Goal: Task Accomplishment & Management: Complete application form

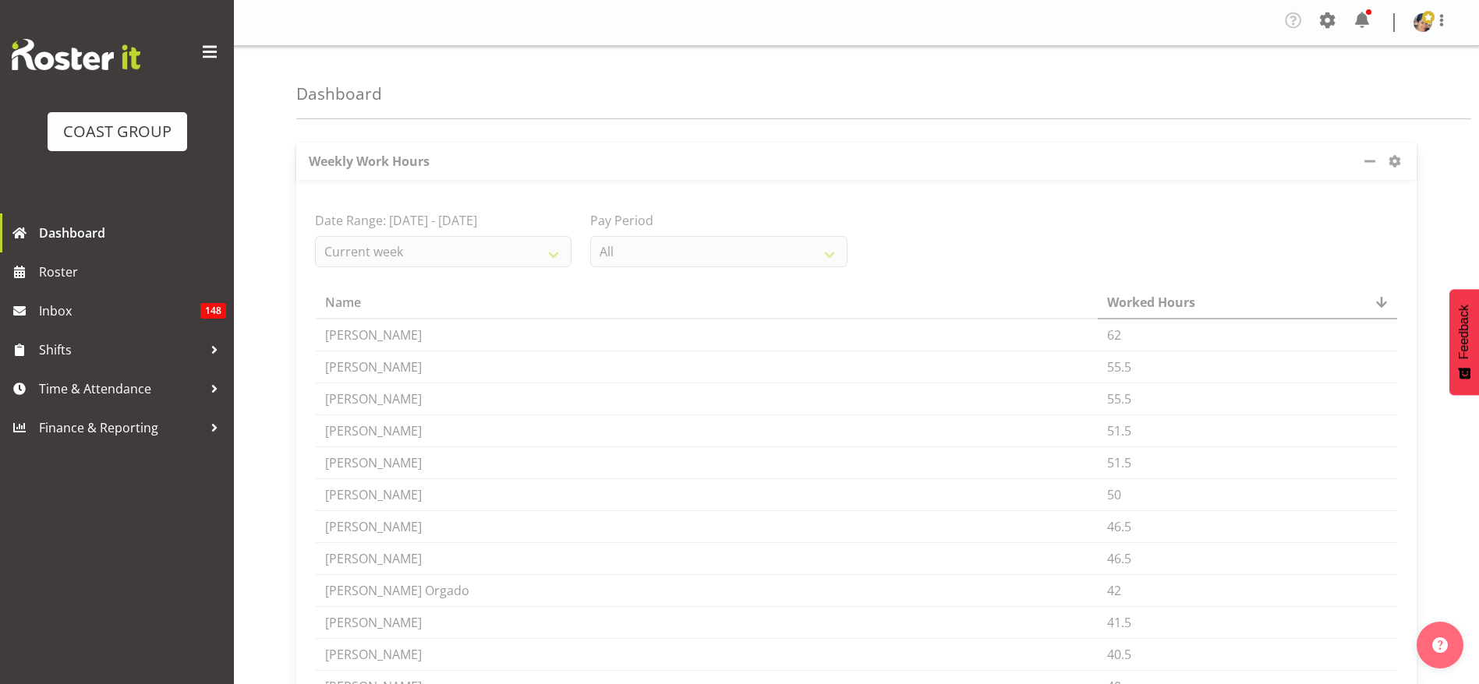
scroll to position [88, 0]
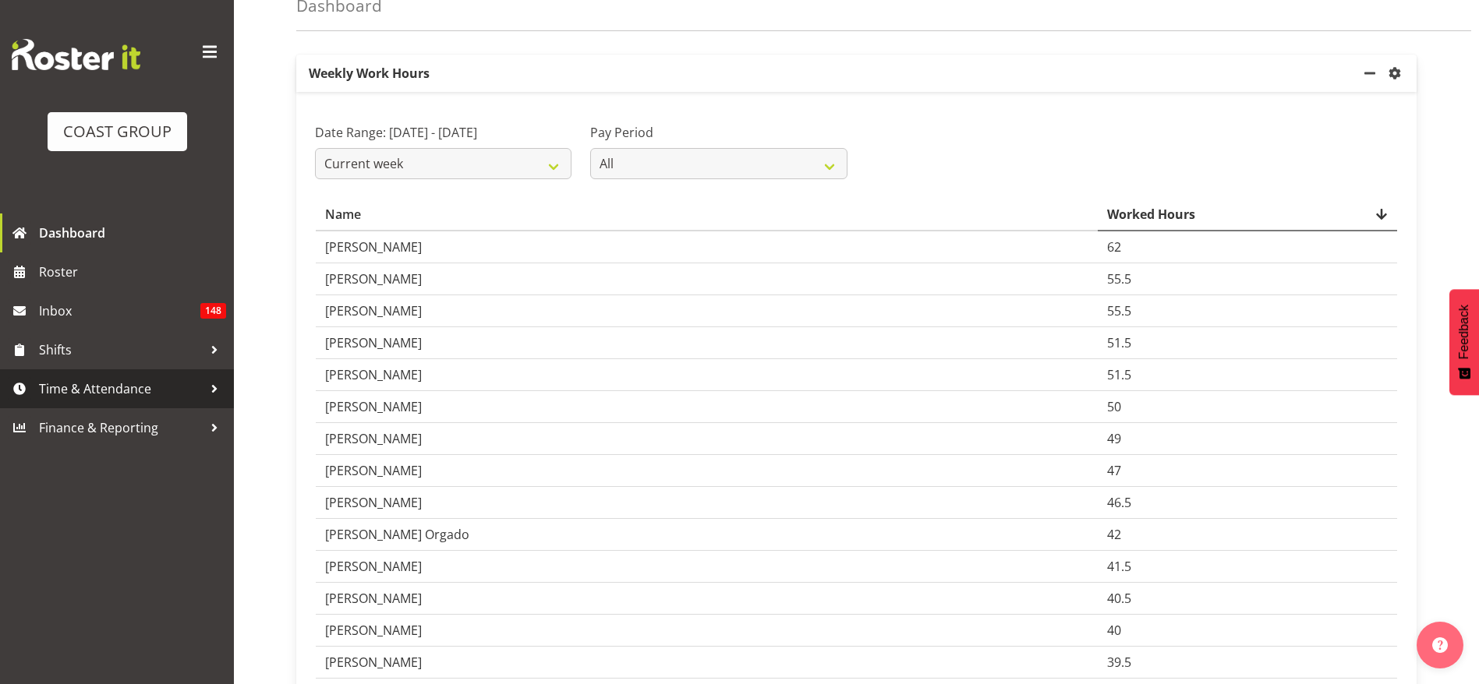
click at [121, 387] on span "Time & Attendance" at bounding box center [121, 388] width 164 height 23
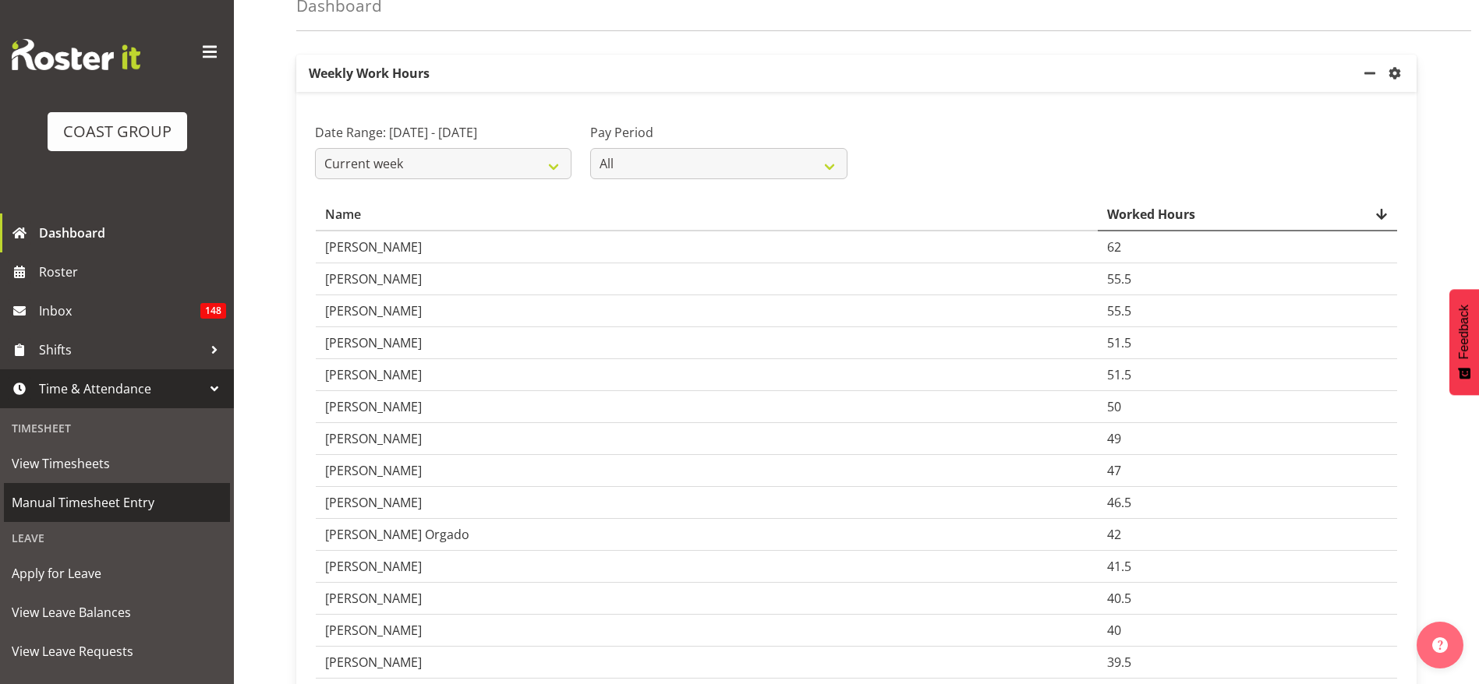
click at [111, 506] on span "Manual Timesheet Entry" at bounding box center [117, 502] width 210 height 23
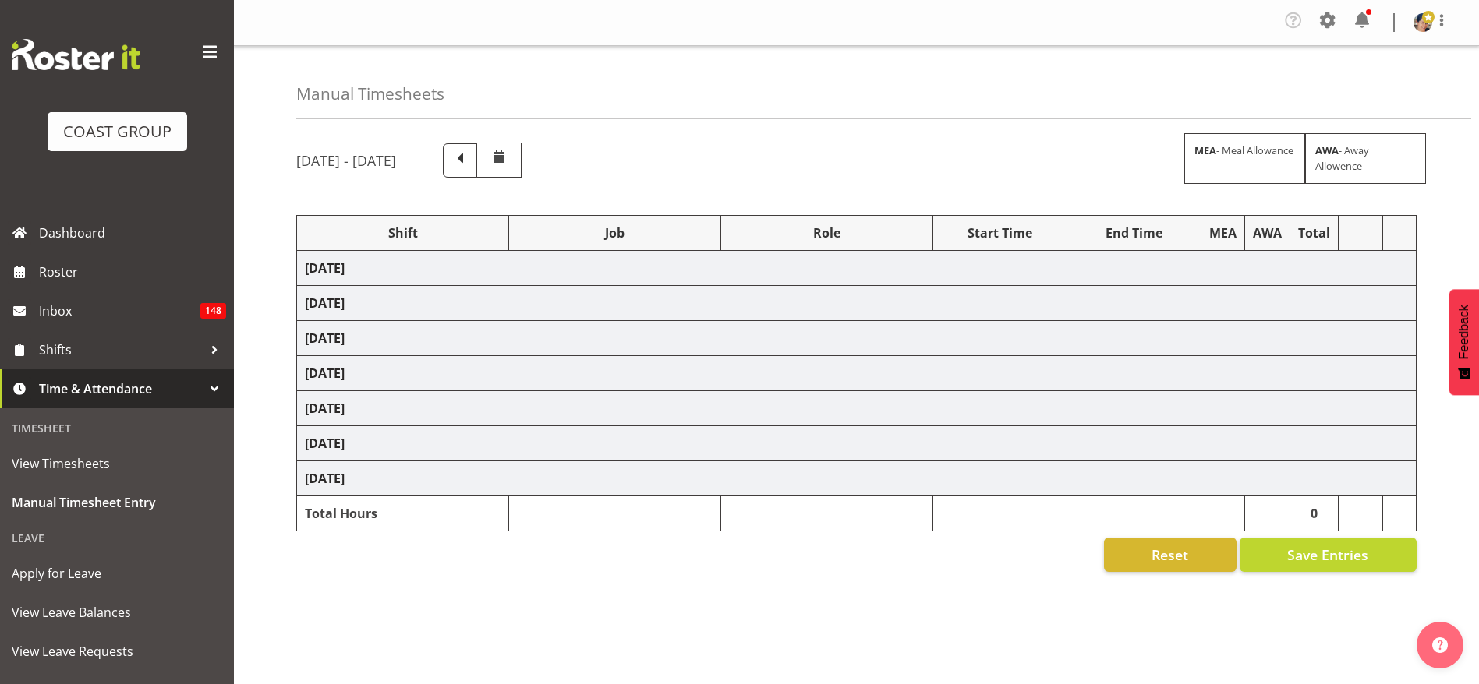
select select "1404"
select select "69"
select select "37"
select select "1404"
select select "69"
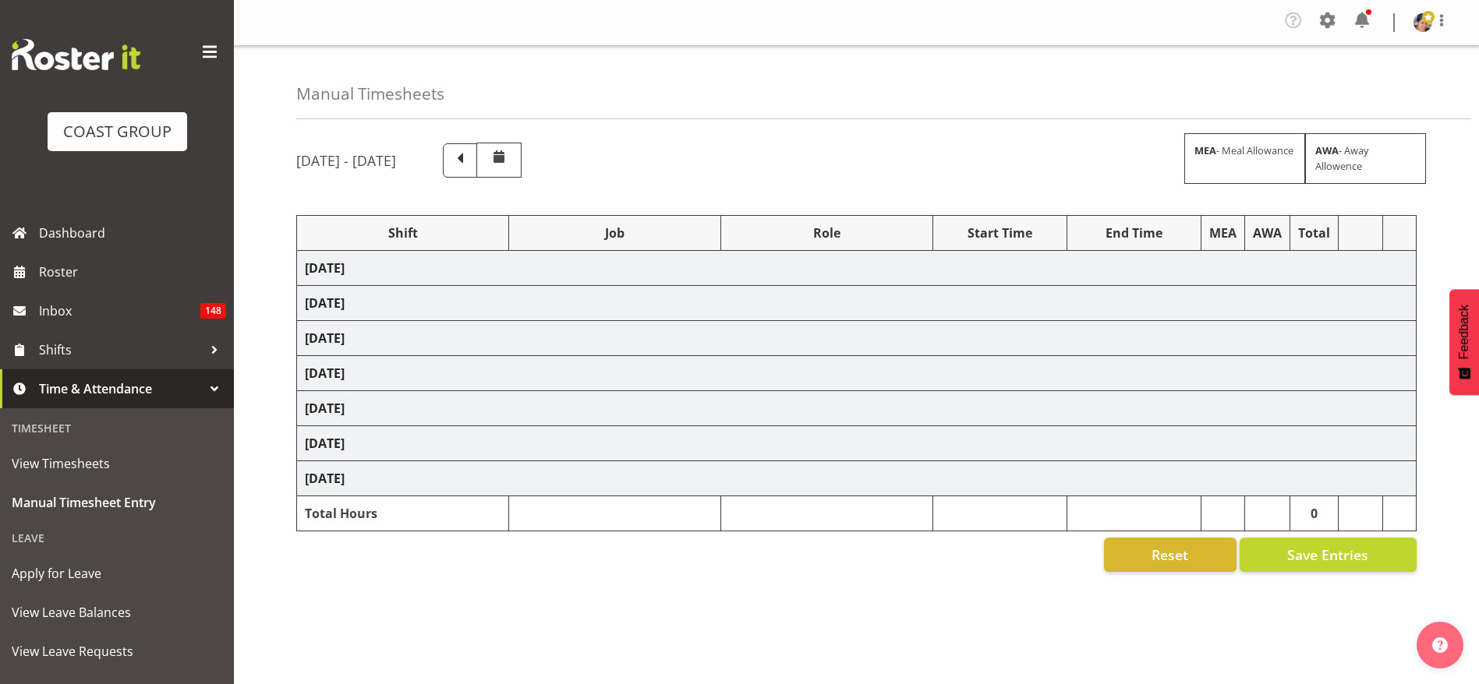
select select "37"
select select "1404"
select select "69"
select select "37"
select select "1404"
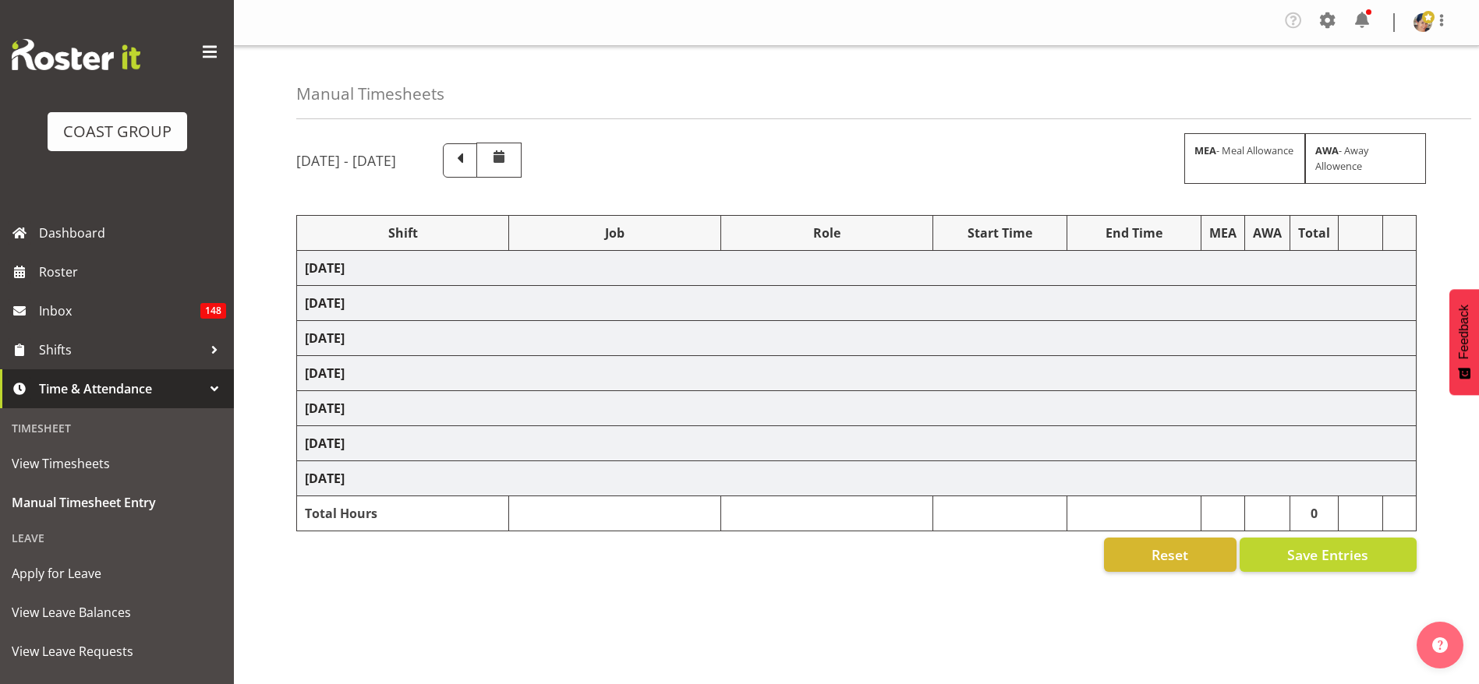
select select "9201"
select select "37"
select select "1404"
select select "9201"
select select "37"
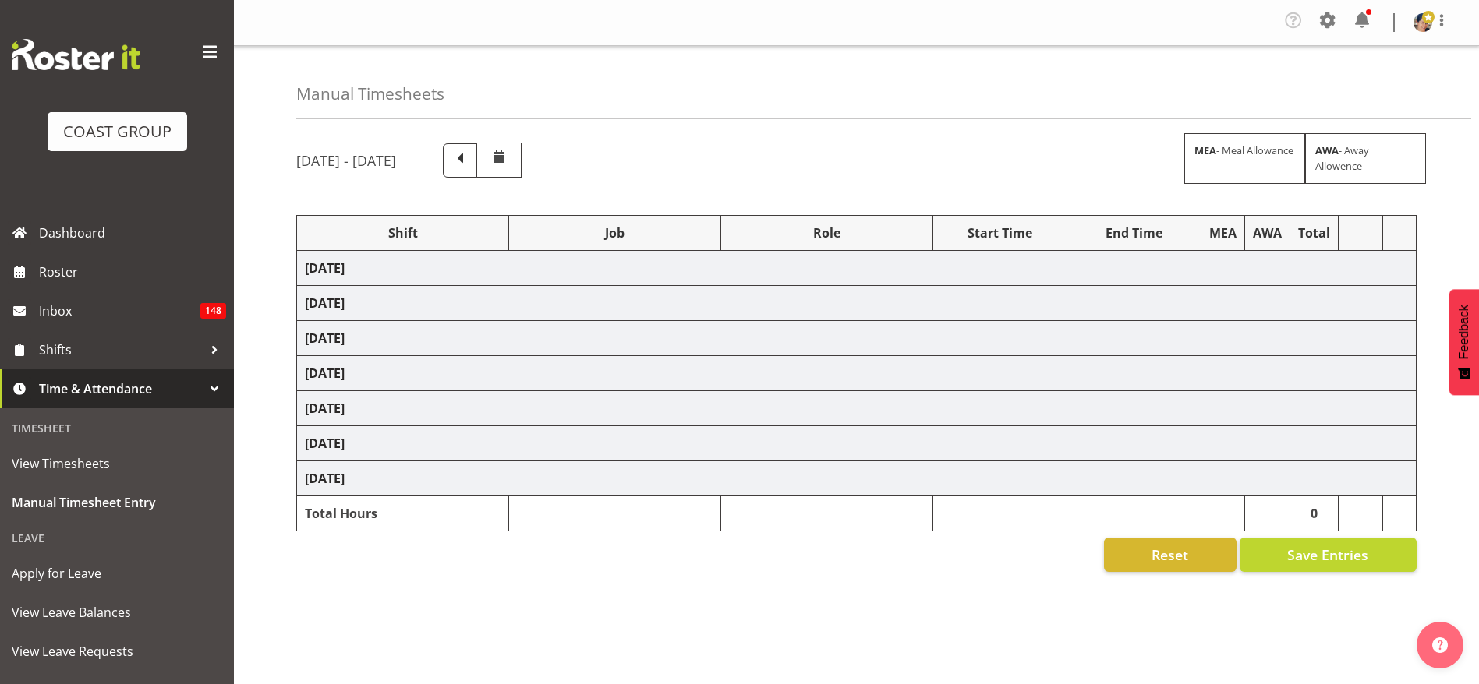
select select "1404"
select select "9202"
select select "37"
select select "1404"
select select "9202"
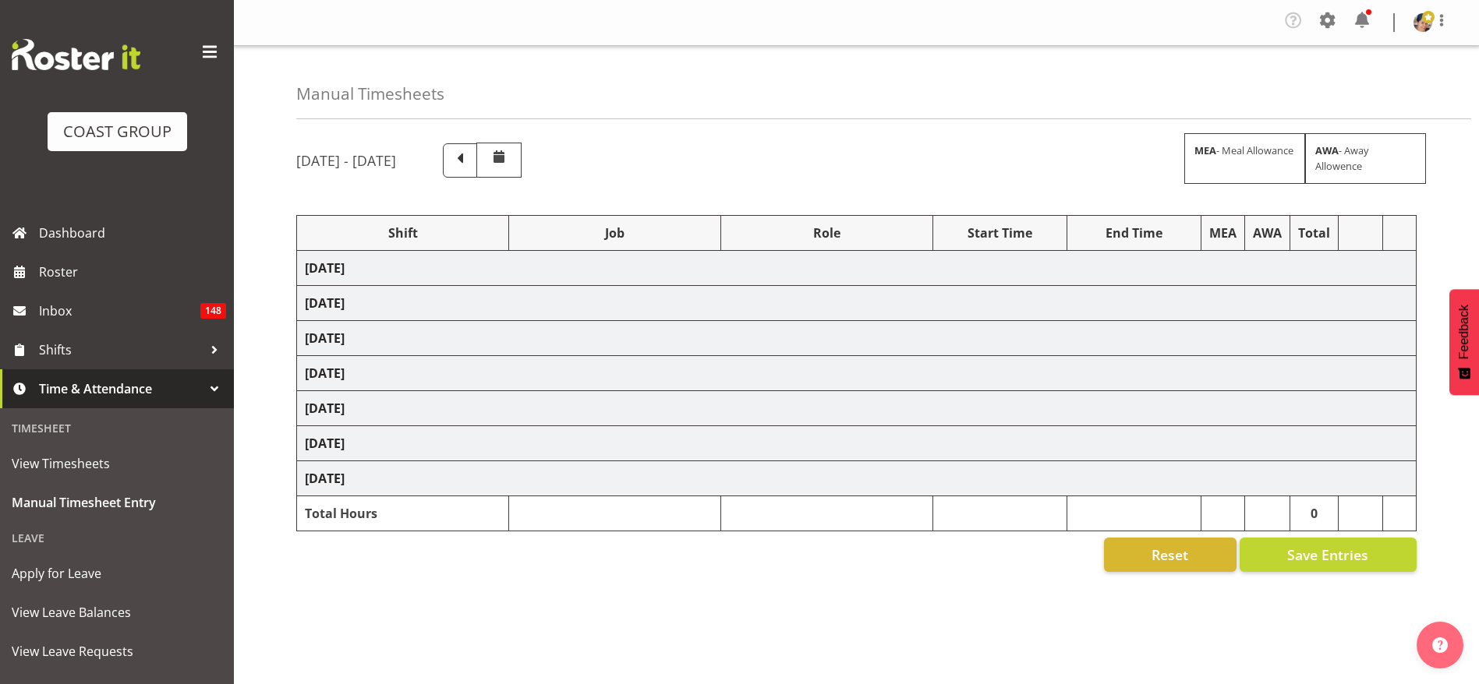
select select "37"
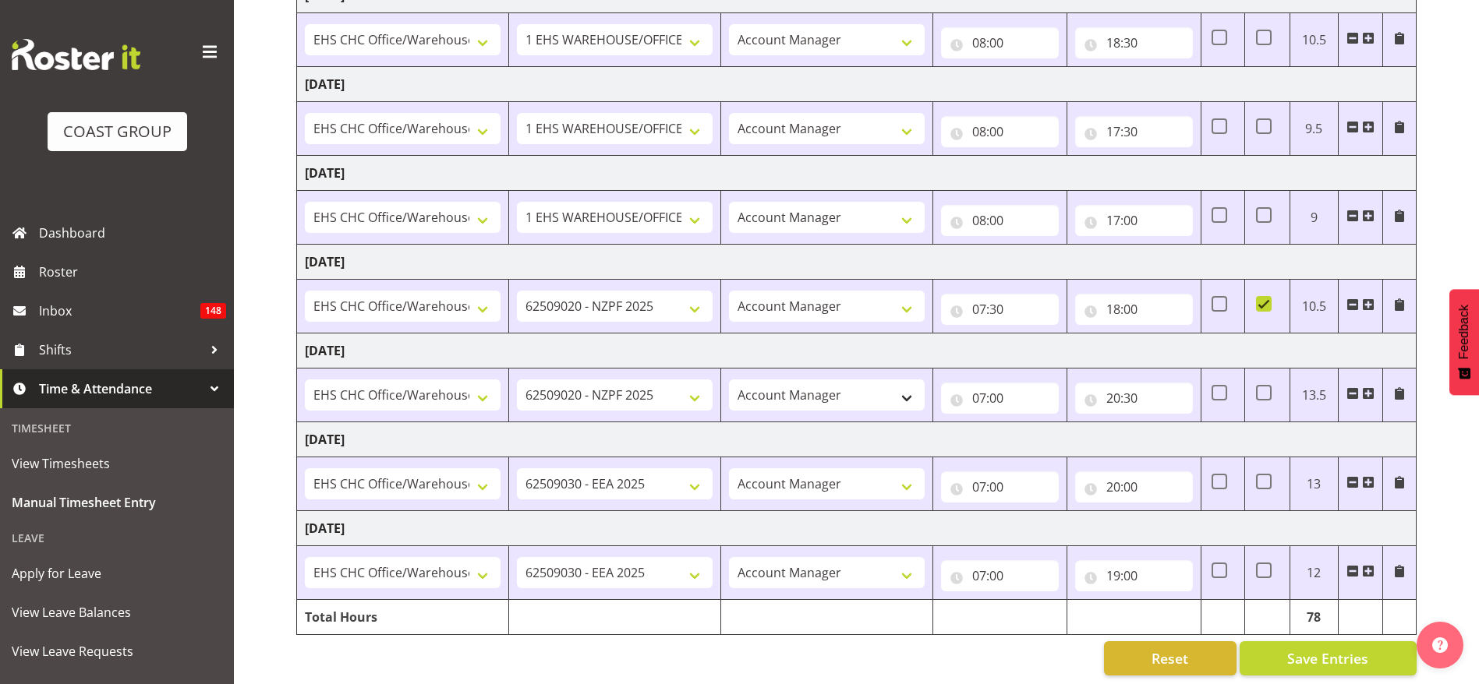
scroll to position [294, 0]
